Goal: Task Accomplishment & Management: Manage account settings

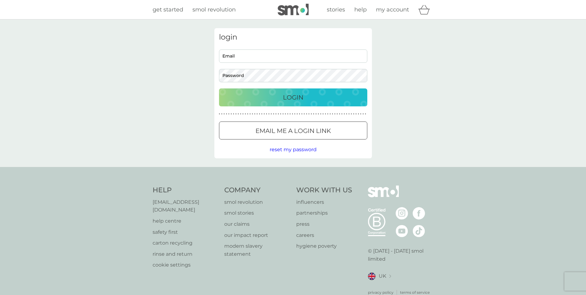
type input "[EMAIL_ADDRESS][DOMAIN_NAME]"
click at [292, 99] on p "Login" at bounding box center [293, 97] width 20 height 10
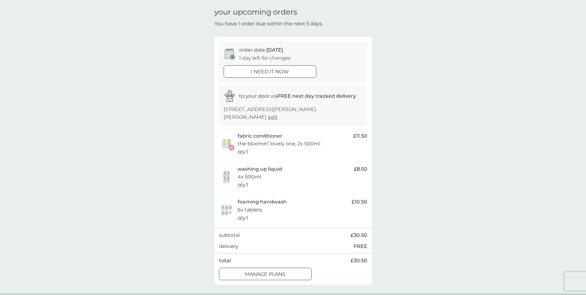
scroll to position [31, 0]
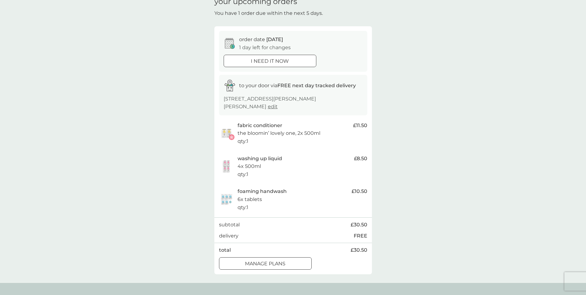
click at [300, 260] on div "manage plans" at bounding box center [265, 264] width 92 height 8
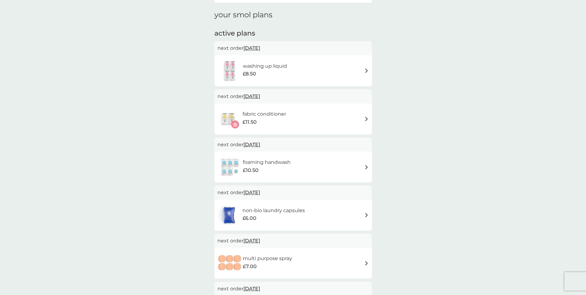
scroll to position [93, 0]
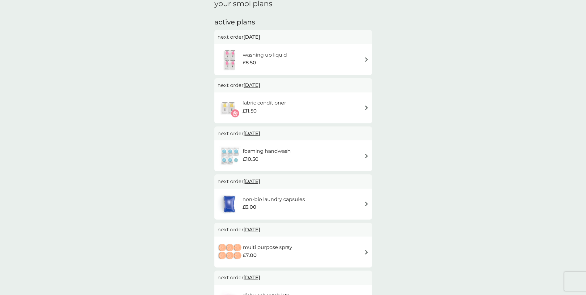
click at [362, 61] on div "washing up liquid £8.50" at bounding box center [293, 60] width 151 height 22
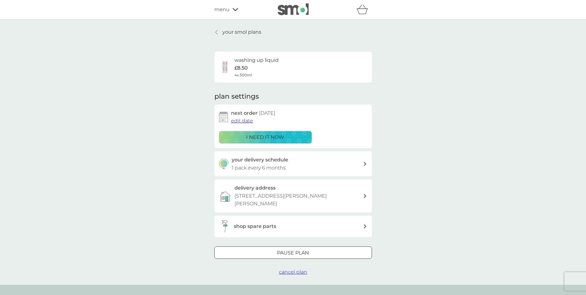
click at [244, 119] on span "edit date" at bounding box center [242, 121] width 22 height 6
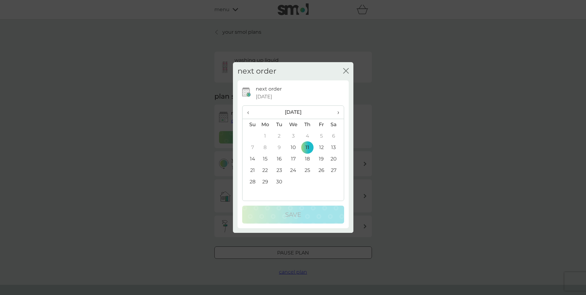
click at [339, 110] on th "›" at bounding box center [335, 112] width 15 height 13
click at [264, 134] on td "1" at bounding box center [265, 135] width 14 height 11
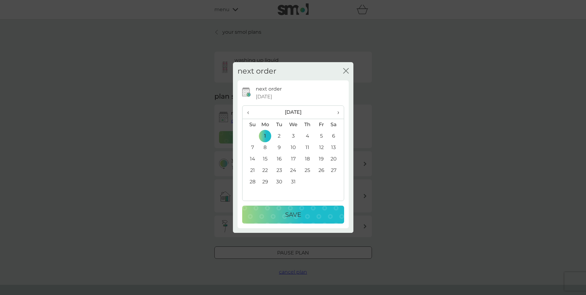
click at [304, 210] on div "Save" at bounding box center [293, 215] width 90 height 10
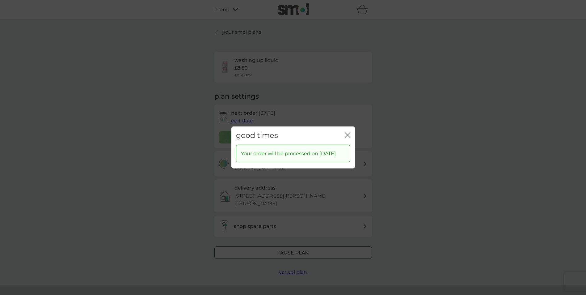
click at [346, 131] on div "close" at bounding box center [348, 135] width 6 height 9
click at [347, 133] on icon "close" at bounding box center [346, 135] width 2 height 5
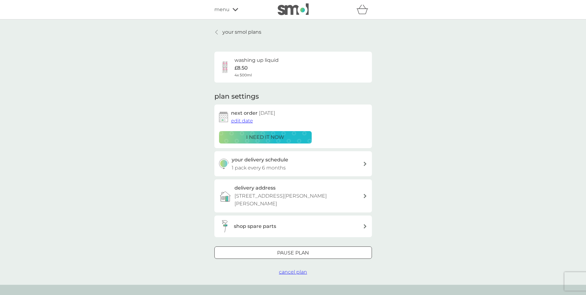
click at [219, 30] on link "your smol plans" at bounding box center [237, 32] width 47 height 8
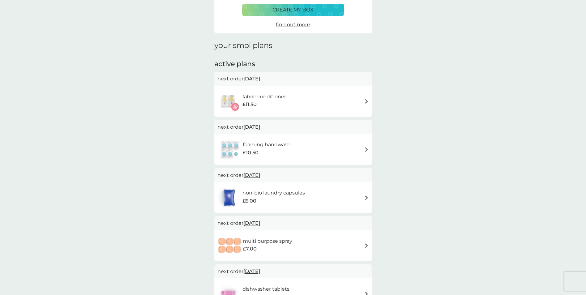
scroll to position [62, 0]
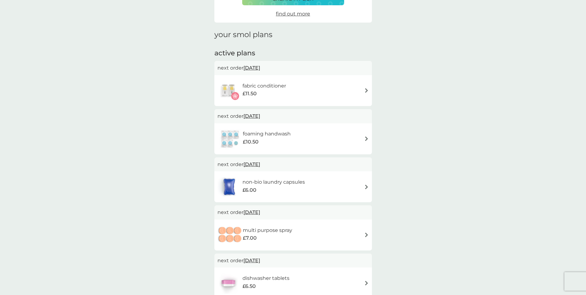
click at [260, 213] on span "31 Oct 2025" at bounding box center [252, 212] width 17 height 12
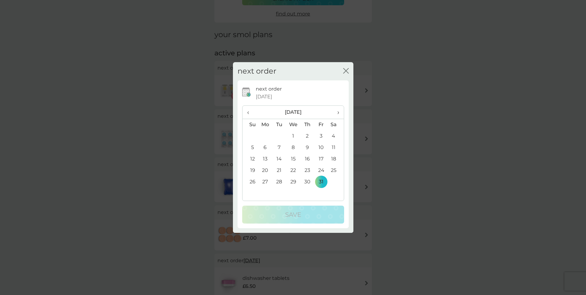
drag, startPoint x: 251, startPoint y: 111, endPoint x: 254, endPoint y: 114, distance: 4.8
click at [250, 111] on span "‹" at bounding box center [250, 112] width 6 height 13
click at [308, 144] on td "11" at bounding box center [307, 147] width 14 height 11
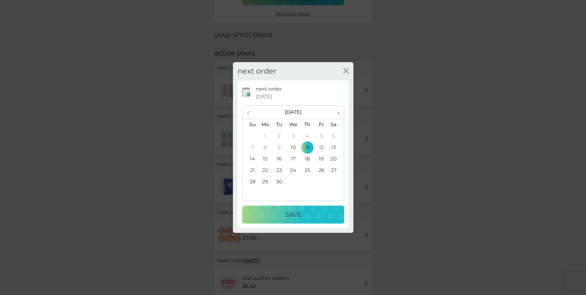
click at [307, 214] on div "Save" at bounding box center [293, 215] width 90 height 10
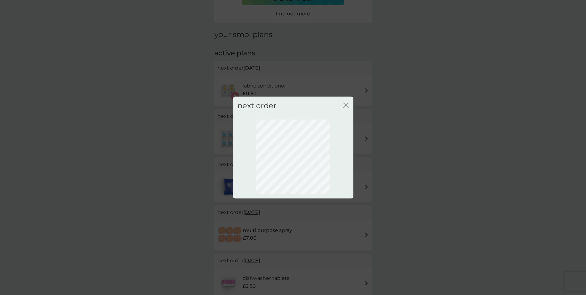
scroll to position [0, 0]
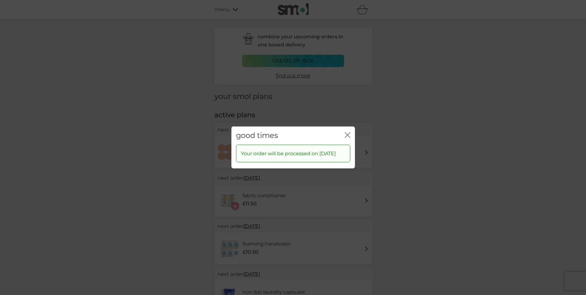
click at [348, 132] on icon "close" at bounding box center [348, 135] width 6 height 6
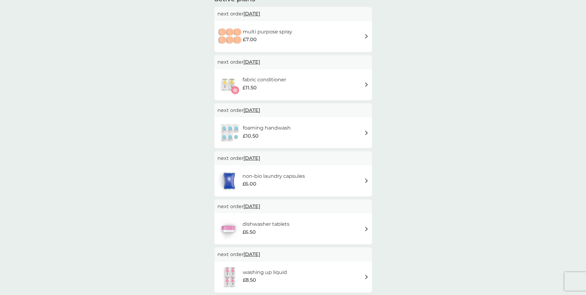
scroll to position [93, 0]
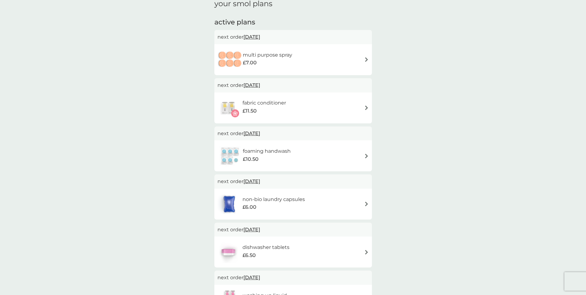
click at [356, 104] on div "fabric conditioner £11.50" at bounding box center [293, 108] width 151 height 22
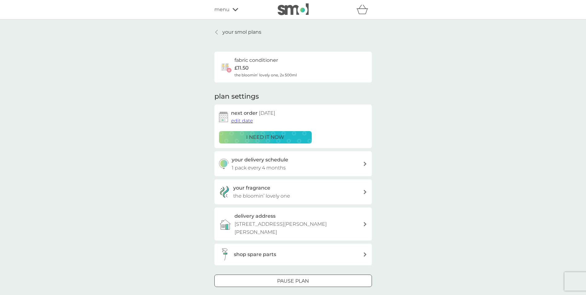
click at [358, 161] on div "your delivery schedule 1 pack every 4 months" at bounding box center [297, 164] width 131 height 16
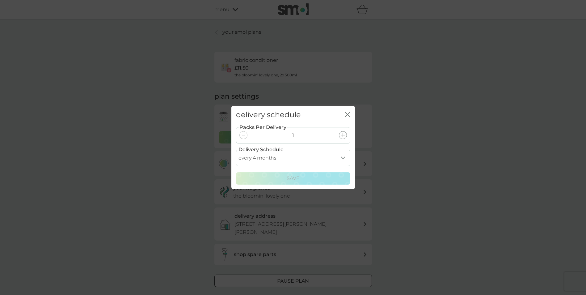
click at [344, 155] on select "every 1 month every 2 months every 3 months every 4 months every 5 months every…" at bounding box center [293, 158] width 114 height 16
select select "2"
click at [236, 150] on select "every 1 month every 2 months every 3 months every 4 months every 5 months every…" at bounding box center [293, 158] width 114 height 16
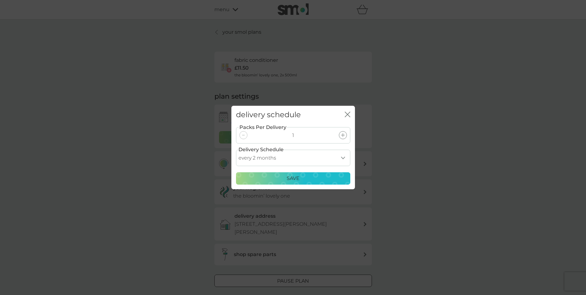
click at [301, 180] on div "Save" at bounding box center [293, 178] width 106 height 8
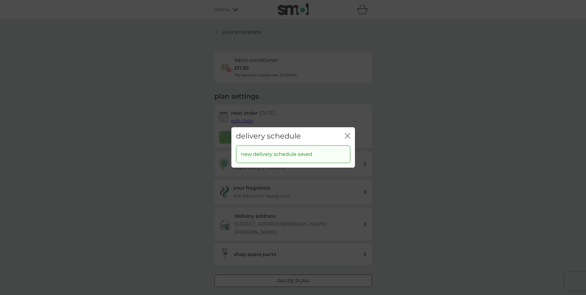
click at [348, 135] on icon "close" at bounding box center [349, 135] width 2 height 5
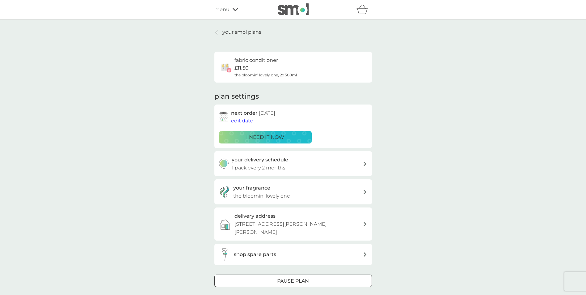
click at [234, 33] on p "your smol plans" at bounding box center [241, 32] width 39 height 8
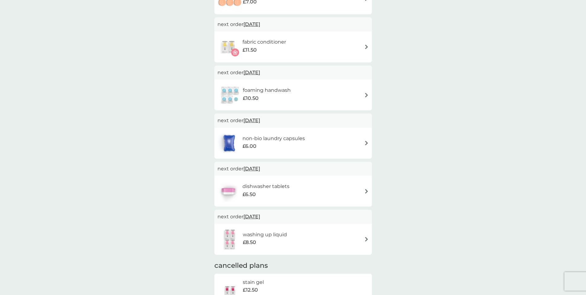
scroll to position [155, 0]
click at [260, 168] on span "31 Oct 2025" at bounding box center [252, 168] width 17 height 12
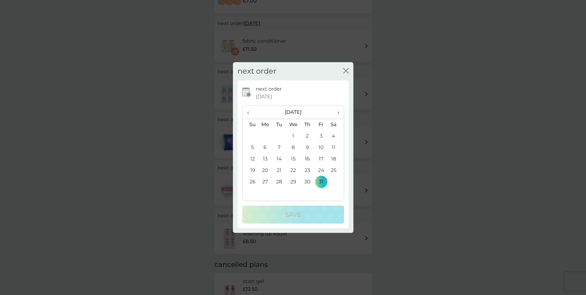
click at [340, 110] on th "›" at bounding box center [335, 112] width 15 height 13
click at [266, 137] on td "1" at bounding box center [265, 135] width 14 height 11
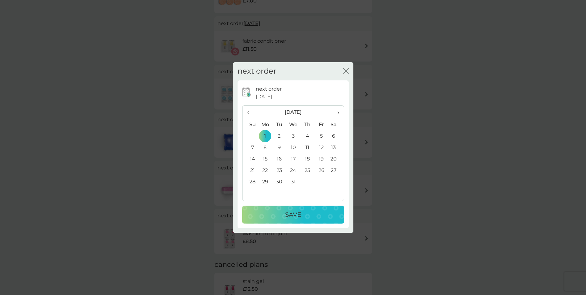
drag, startPoint x: 292, startPoint y: 214, endPoint x: 306, endPoint y: 211, distance: 13.8
click at [292, 215] on p "Save" at bounding box center [293, 215] width 16 height 10
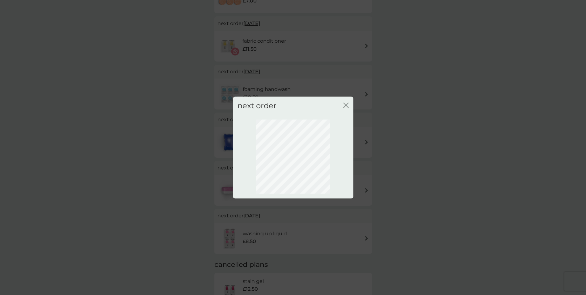
scroll to position [0, 0]
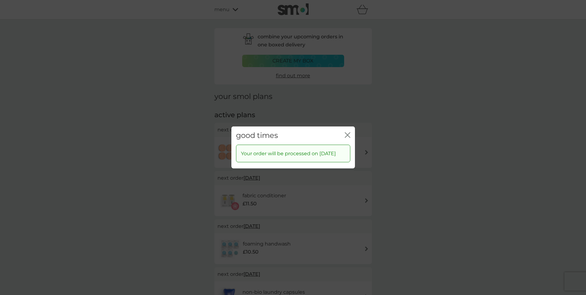
click at [349, 132] on icon "close" at bounding box center [348, 135] width 6 height 6
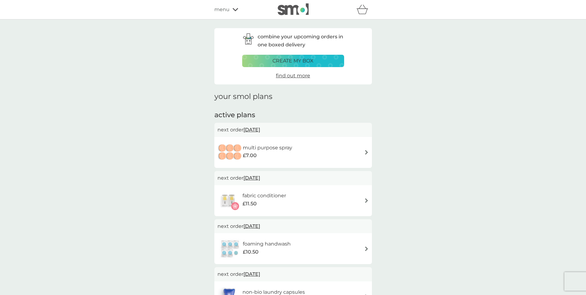
click at [359, 152] on div "multi purpose spray £7.00" at bounding box center [293, 153] width 151 height 22
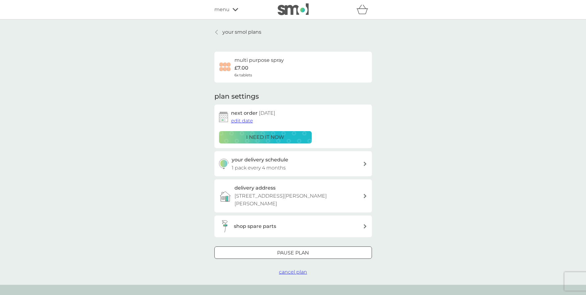
click at [218, 31] on div at bounding box center [217, 32] width 4 height 5
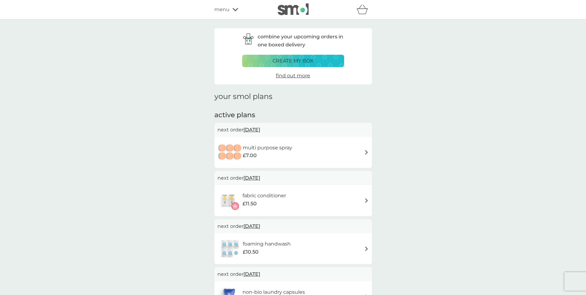
click at [360, 243] on div "foaming handwash £10.50" at bounding box center [293, 249] width 151 height 22
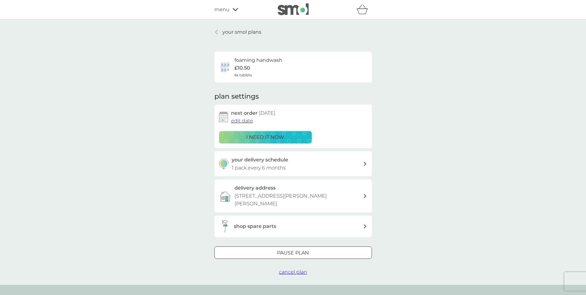
click at [219, 32] on div at bounding box center [217, 32] width 4 height 5
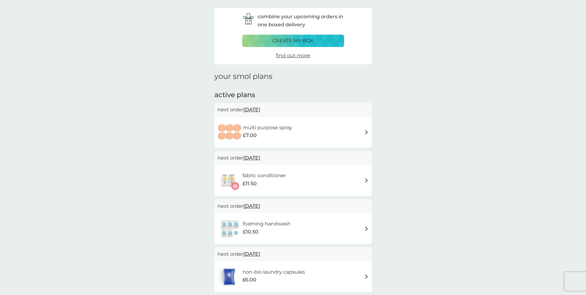
scroll to position [31, 0]
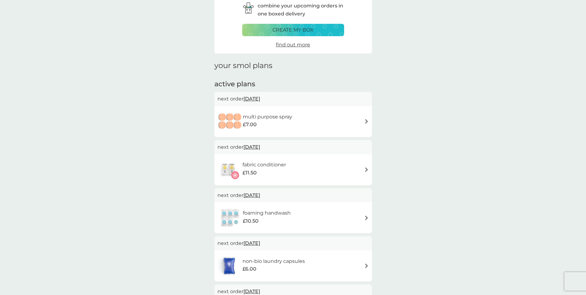
click at [323, 120] on div "multi purpose spray £7.00" at bounding box center [293, 122] width 151 height 22
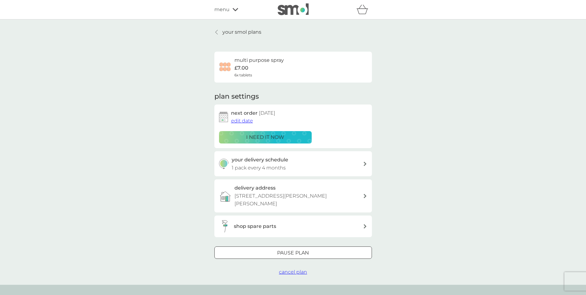
click at [304, 167] on div "your delivery schedule 1 pack every 4 months" at bounding box center [297, 164] width 131 height 16
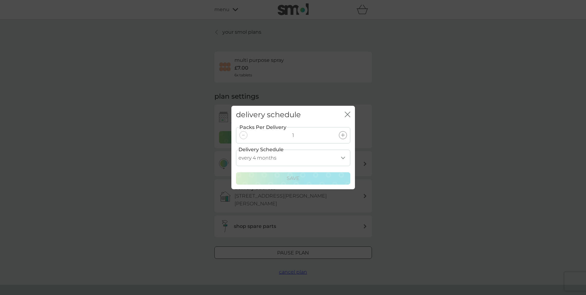
click at [308, 156] on select "every 1 month every 2 months every 3 months every 4 months every 5 months every…" at bounding box center [293, 158] width 114 height 16
select select "6"
click at [236, 150] on select "every 1 month every 2 months every 3 months every 4 months every 5 months every…" at bounding box center [293, 158] width 114 height 16
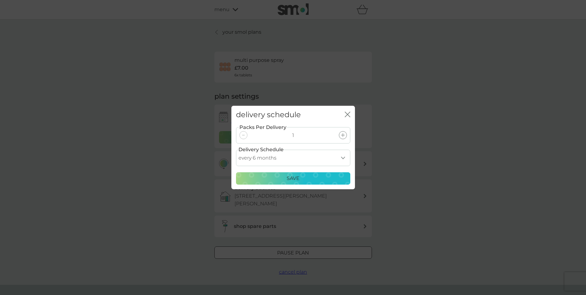
click at [294, 176] on p "Save" at bounding box center [293, 178] width 13 height 8
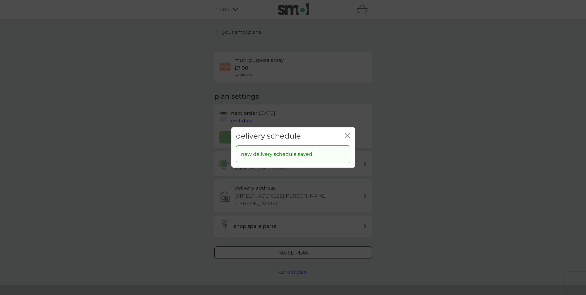
click at [350, 134] on icon "close" at bounding box center [348, 136] width 6 height 6
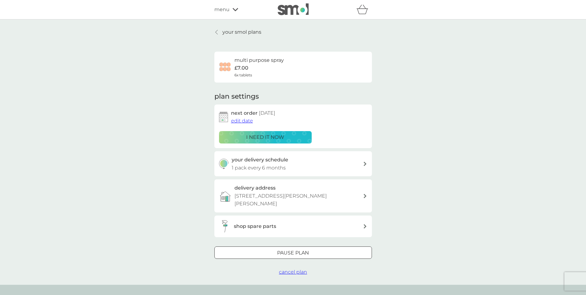
click at [226, 32] on p "your smol plans" at bounding box center [241, 32] width 39 height 8
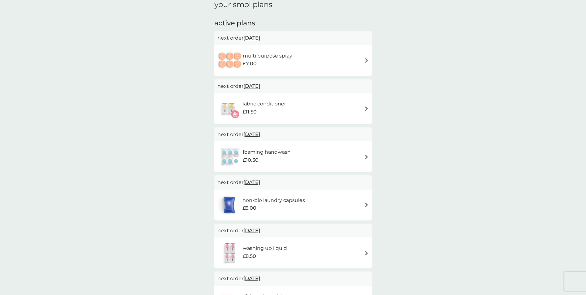
scroll to position [93, 0]
click at [260, 181] on span "24 Oct 2025" at bounding box center [252, 181] width 17 height 12
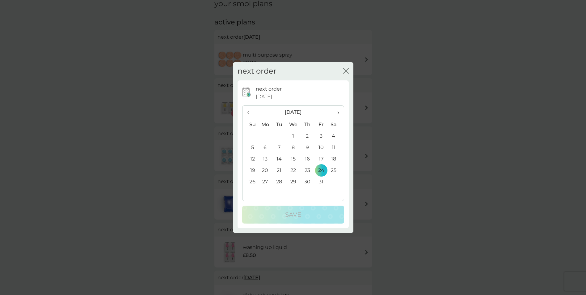
click at [340, 109] on th "›" at bounding box center [335, 112] width 15 height 13
click at [266, 135] on td "1" at bounding box center [265, 135] width 14 height 11
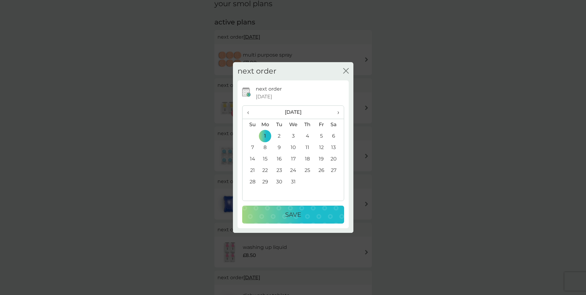
click at [286, 211] on p "Save" at bounding box center [293, 215] width 16 height 10
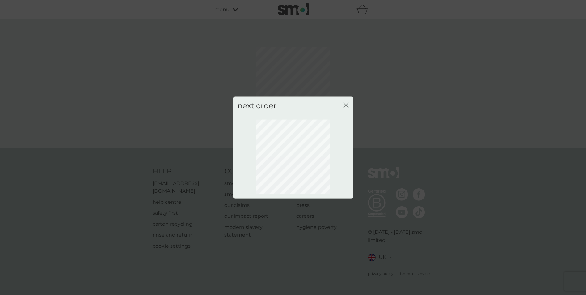
scroll to position [0, 0]
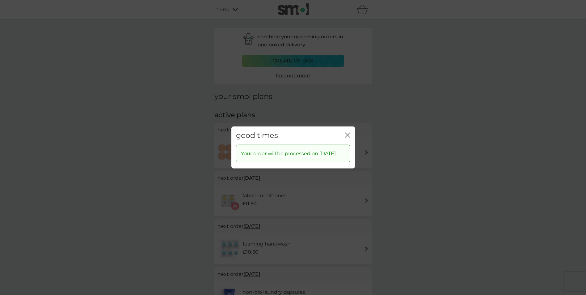
click at [344, 129] on div "good times close" at bounding box center [293, 135] width 124 height 18
click at [348, 132] on icon "close" at bounding box center [348, 135] width 6 height 6
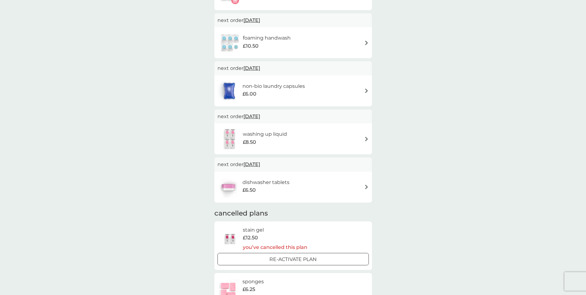
scroll to position [216, 0]
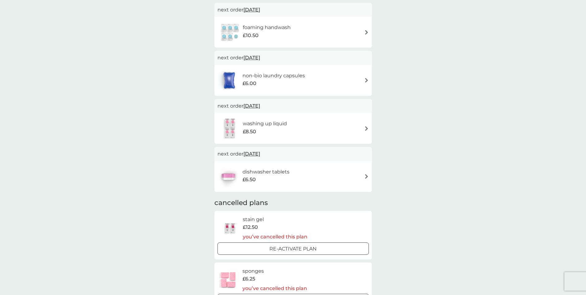
click at [311, 247] on p "Re-activate Plan" at bounding box center [292, 249] width 47 height 8
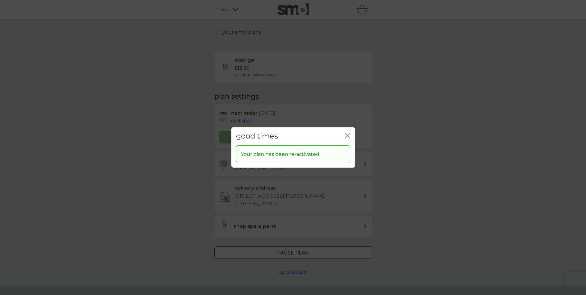
click at [346, 135] on icon "close" at bounding box center [348, 136] width 6 height 6
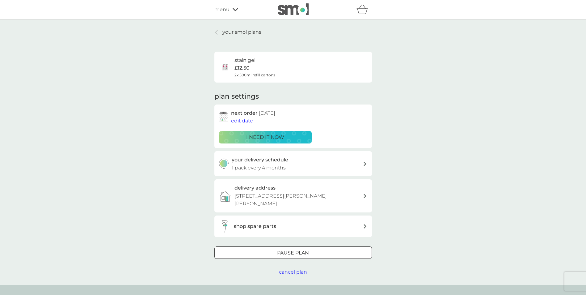
click at [245, 121] on span "edit date" at bounding box center [242, 121] width 22 height 6
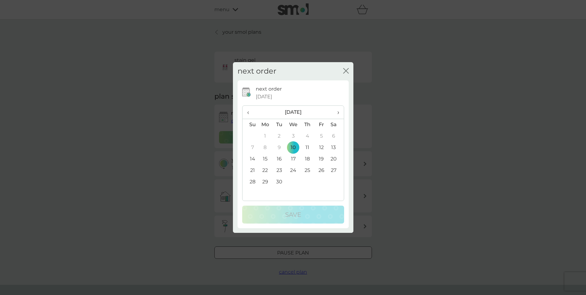
click at [307, 148] on td "11" at bounding box center [307, 147] width 14 height 11
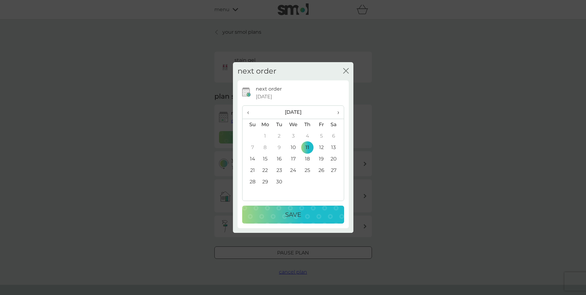
click at [304, 214] on div "Save" at bounding box center [293, 215] width 90 height 10
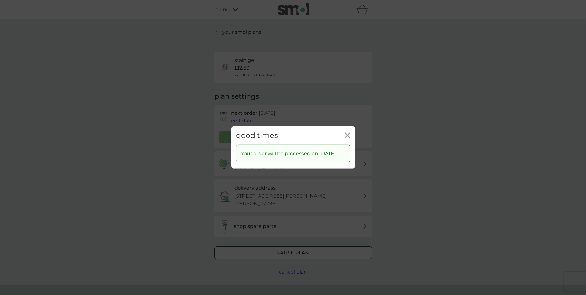
click at [345, 132] on icon "close" at bounding box center [348, 135] width 6 height 6
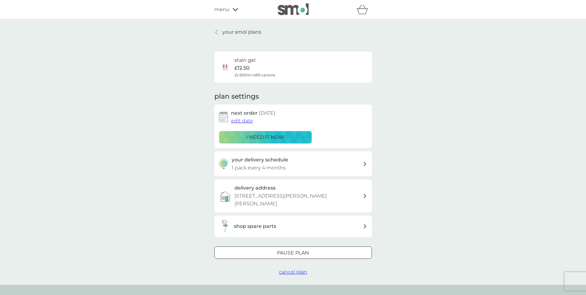
click at [232, 29] on p "your smol plans" at bounding box center [241, 32] width 39 height 8
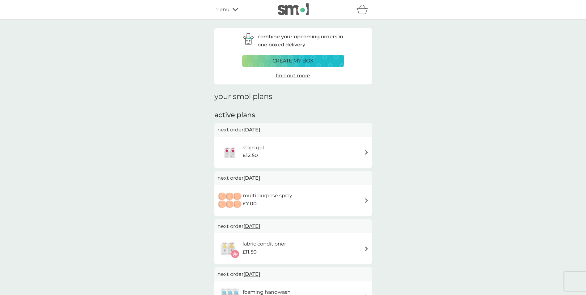
click at [306, 241] on div "fabric conditioner £11.50" at bounding box center [293, 249] width 151 height 22
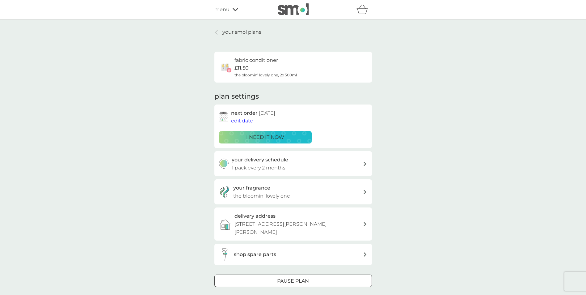
click at [345, 163] on div "your delivery schedule 1 pack every 2 months" at bounding box center [297, 164] width 131 height 16
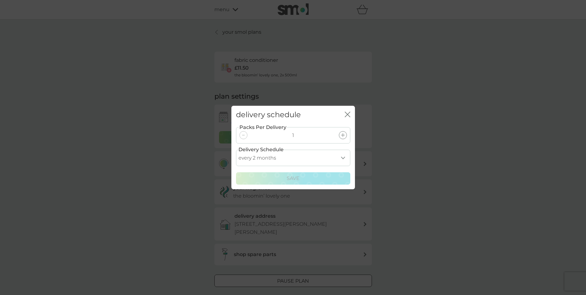
click at [330, 158] on select "every 1 month every 2 months every 3 months every 4 months every 5 months every…" at bounding box center [293, 158] width 114 height 16
select select "3"
click at [236, 150] on select "every 1 month every 2 months every 3 months every 4 months every 5 months every…" at bounding box center [293, 158] width 114 height 16
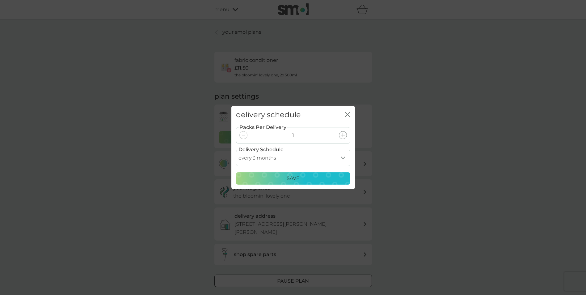
click at [302, 178] on div "Save" at bounding box center [293, 178] width 106 height 8
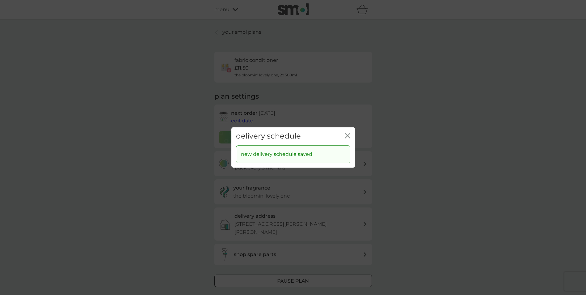
click at [347, 135] on icon "close" at bounding box center [348, 136] width 6 height 6
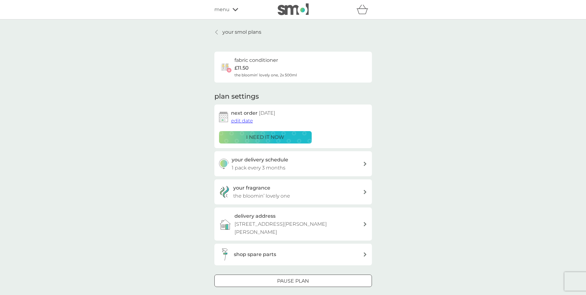
click at [227, 32] on p "your smol plans" at bounding box center [241, 32] width 39 height 8
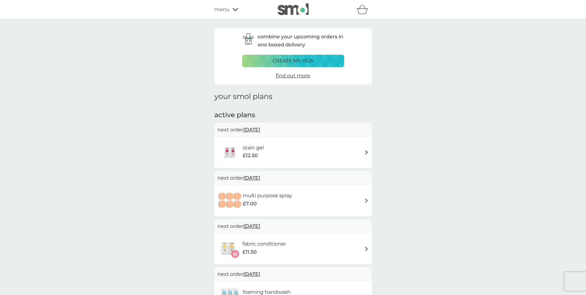
click at [283, 151] on div "stain gel £12.50" at bounding box center [293, 153] width 151 height 22
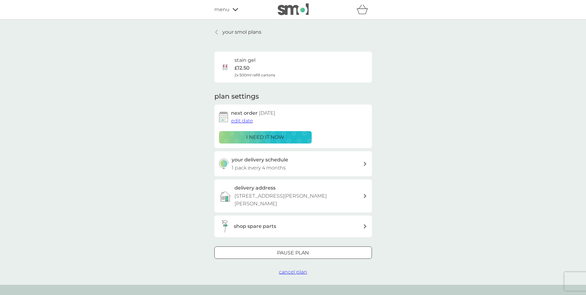
click at [324, 165] on div "your delivery schedule 1 pack every 4 months" at bounding box center [297, 164] width 131 height 16
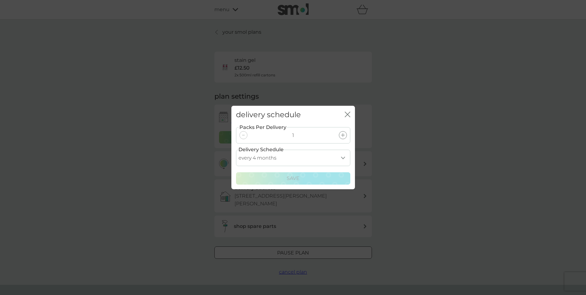
click at [307, 155] on select "every 1 month every 2 months every 3 months every 4 months every 5 months every…" at bounding box center [293, 158] width 114 height 16
select select "3"
click at [236, 150] on select "every 1 month every 2 months every 3 months every 4 months every 5 months every…" at bounding box center [293, 158] width 114 height 16
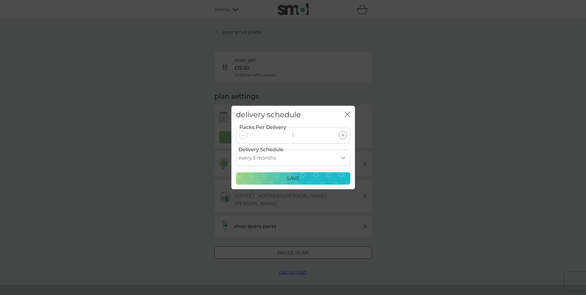
click at [288, 177] on p "Save" at bounding box center [293, 178] width 13 height 8
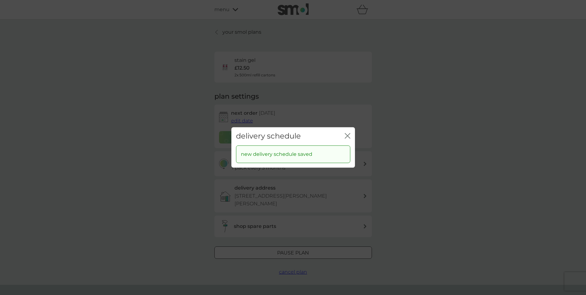
click at [347, 135] on icon "close" at bounding box center [346, 135] width 2 height 5
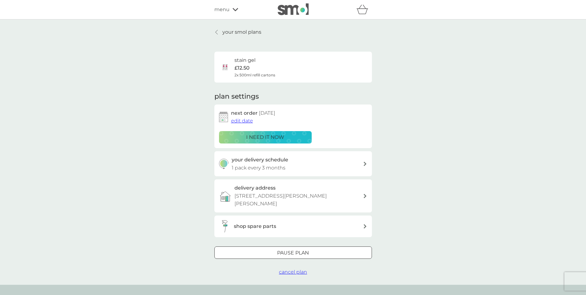
click at [239, 31] on p "your smol plans" at bounding box center [241, 32] width 39 height 8
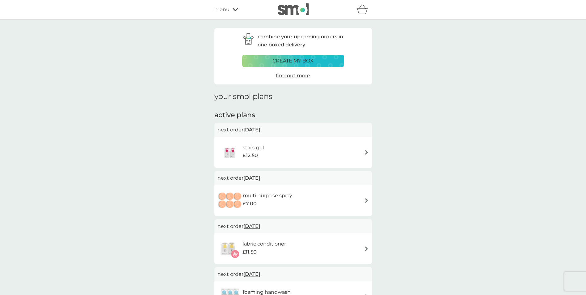
click at [227, 9] on span "menu" at bounding box center [221, 10] width 15 height 8
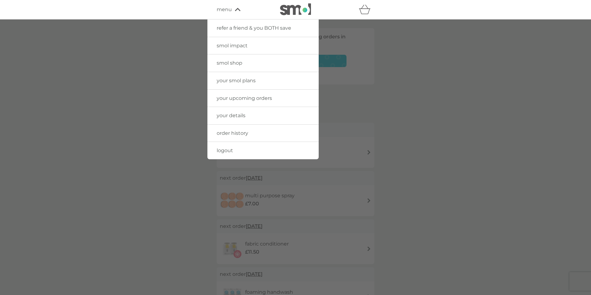
drag, startPoint x: 238, startPoint y: 61, endPoint x: 248, endPoint y: 61, distance: 10.2
click at [238, 61] on span "smol shop" at bounding box center [230, 63] width 26 height 6
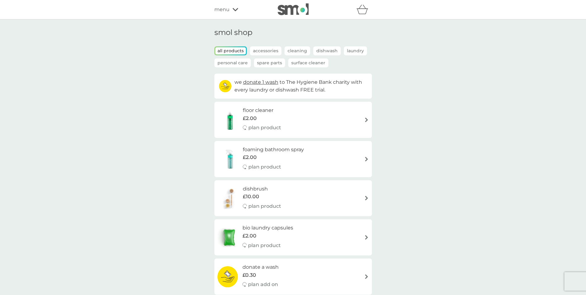
click at [234, 9] on icon at bounding box center [236, 9] width 6 height 3
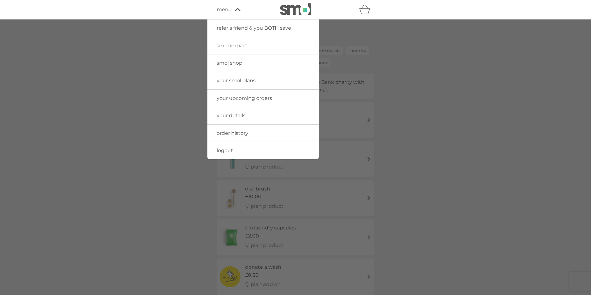
click at [243, 43] on span "smol impact" at bounding box center [232, 46] width 31 height 6
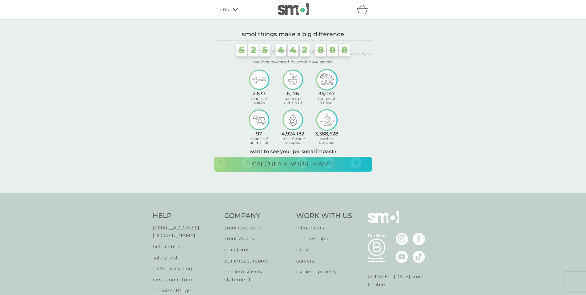
click at [305, 258] on p "careers" at bounding box center [324, 261] width 56 height 8
